Goal: Register for event/course

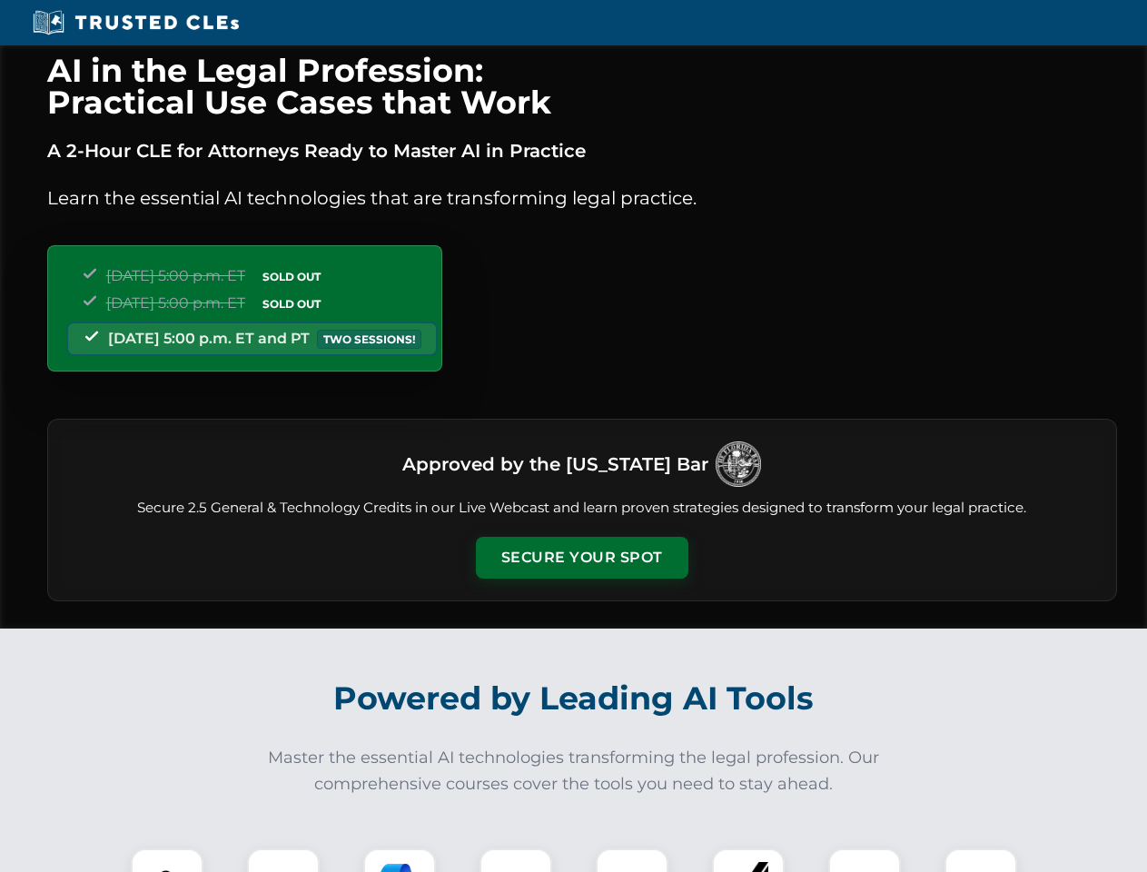
click at [581, 558] on button "Secure Your Spot" at bounding box center [582, 558] width 213 height 42
click at [167, 860] on img at bounding box center [167, 884] width 53 height 53
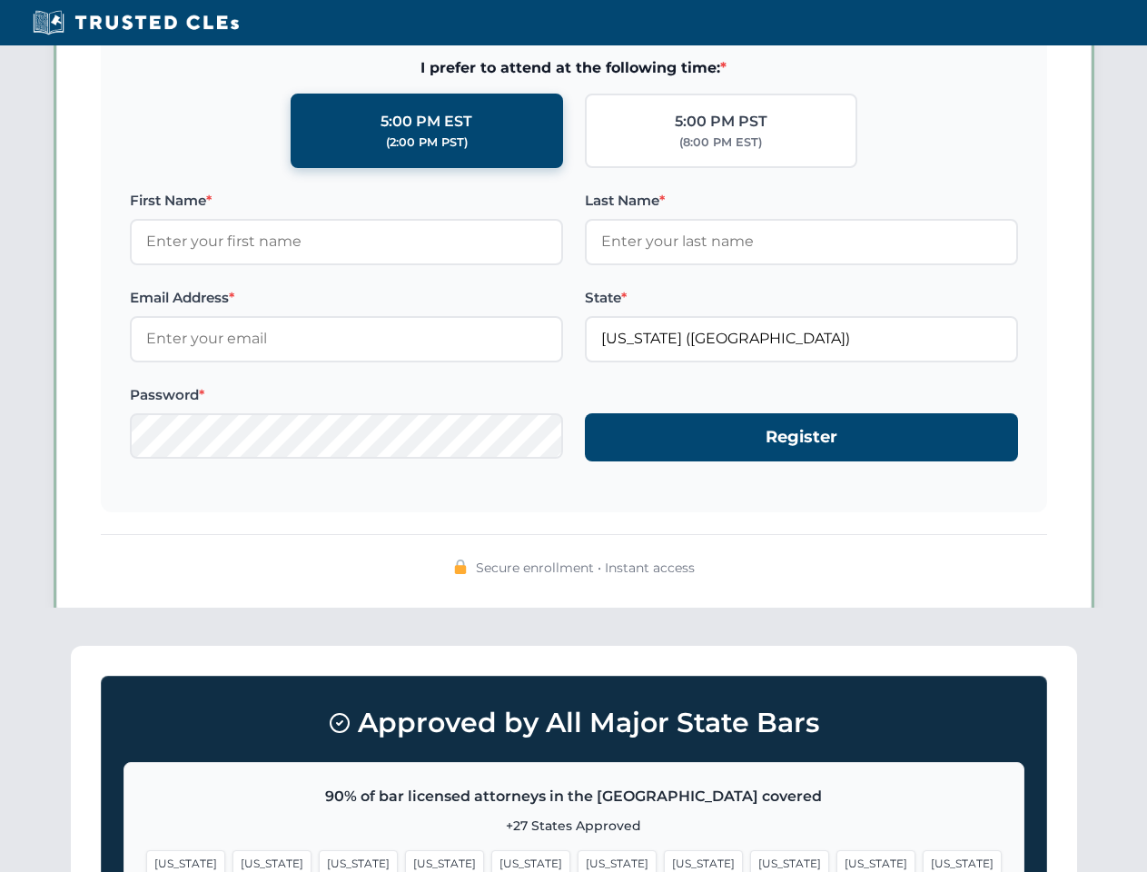
click at [664, 860] on span "[US_STATE]" at bounding box center [703, 863] width 79 height 26
click at [837, 860] on span "[US_STATE]" at bounding box center [876, 863] width 79 height 26
